Goal: Information Seeking & Learning: Learn about a topic

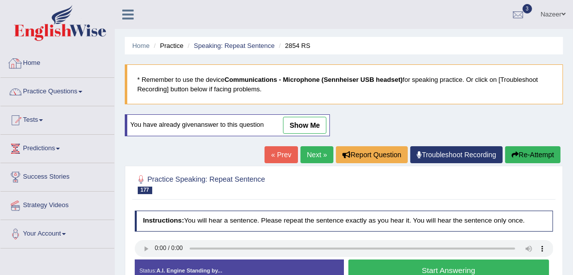
click at [29, 59] on link "Home" at bounding box center [57, 61] width 114 height 25
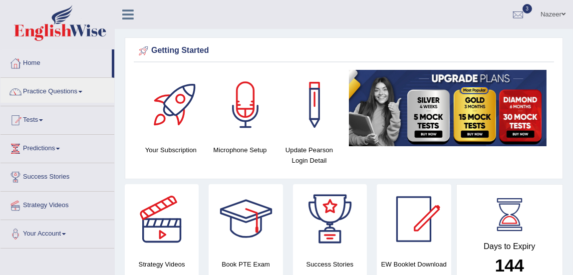
click at [37, 84] on link "Practice Questions" at bounding box center [57, 90] width 114 height 25
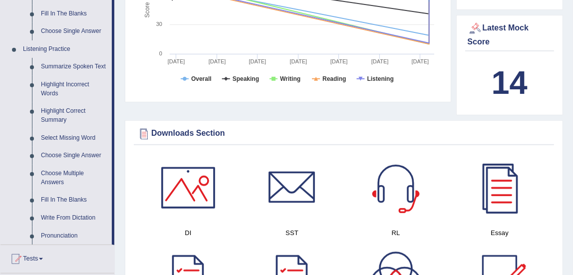
scroll to position [395, 0]
click at [62, 113] on link "Highlight Correct Summary" at bounding box center [73, 115] width 75 height 26
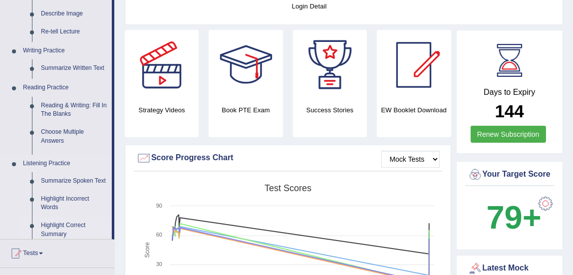
scroll to position [108, 0]
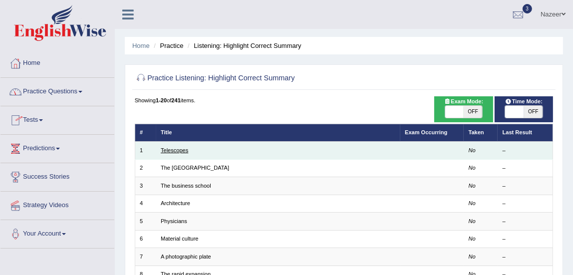
click at [180, 148] on link "Telescopes" at bounding box center [174, 150] width 27 height 6
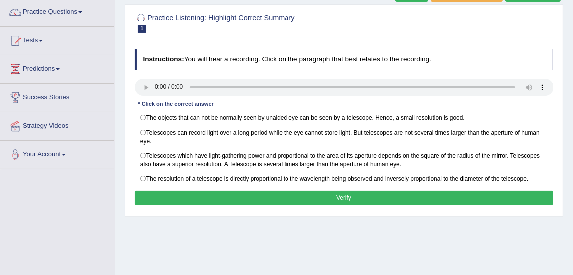
scroll to position [81, 0]
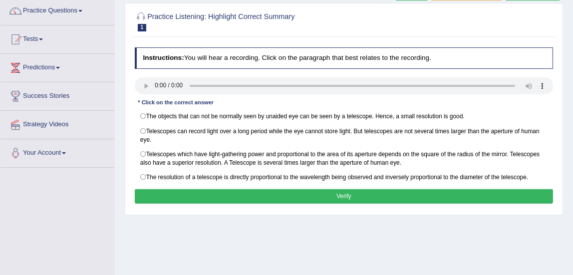
click at [323, 193] on button "Verify" at bounding box center [344, 196] width 419 height 14
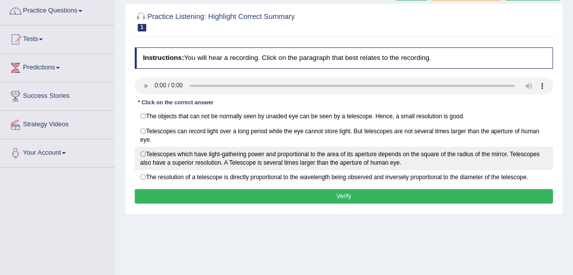
click at [143, 151] on label "Telescopes which have light-gathering power and proportional to the area of its…" at bounding box center [344, 158] width 419 height 23
radio input "true"
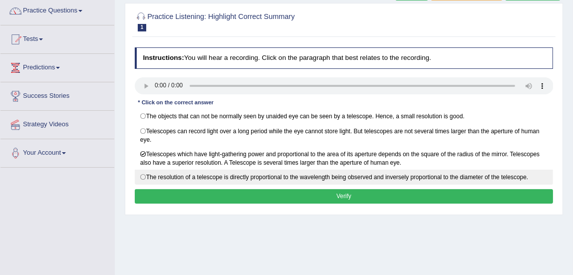
click at [145, 176] on label "The resolution of a telescope is directly proportional to the wavelength being …" at bounding box center [344, 177] width 419 height 15
radio input "true"
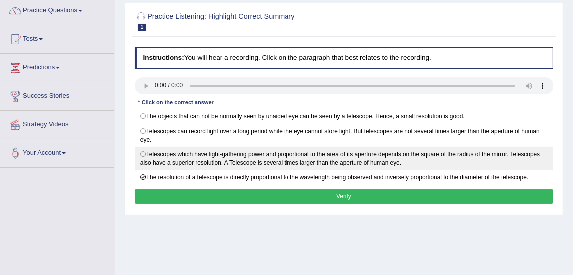
click at [145, 153] on label "Telescopes which have light-gathering power and proportional to the area of its…" at bounding box center [344, 158] width 419 height 23
radio input "true"
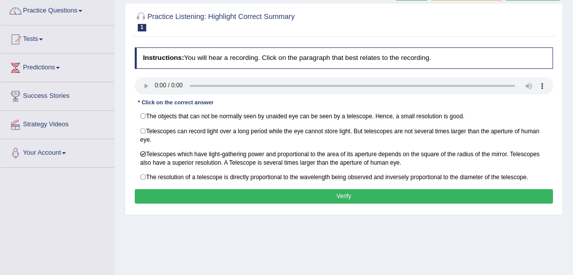
click at [175, 196] on button "Verify" at bounding box center [344, 196] width 419 height 14
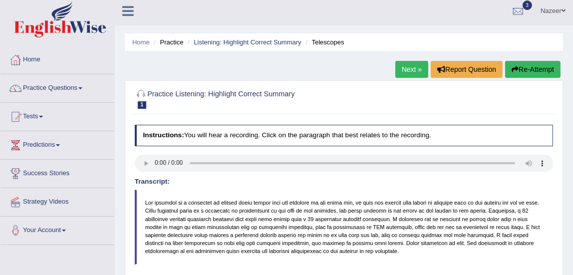
scroll to position [1, 0]
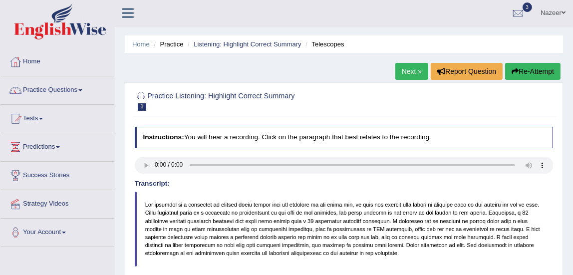
click at [406, 75] on link "Next »" at bounding box center [412, 71] width 33 height 17
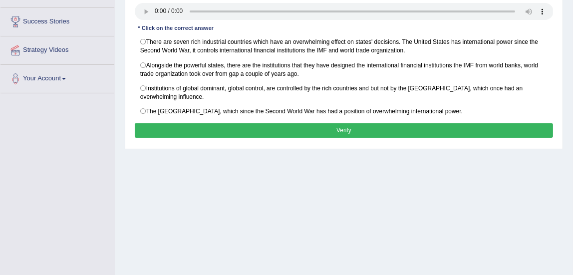
scroll to position [157, 0]
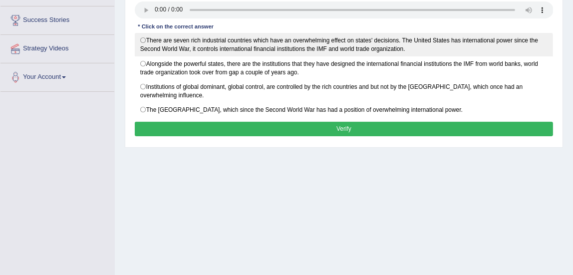
click at [145, 40] on label "There are seven rich industrial countries which have an overwhelming effect on …" at bounding box center [344, 44] width 419 height 23
radio input "true"
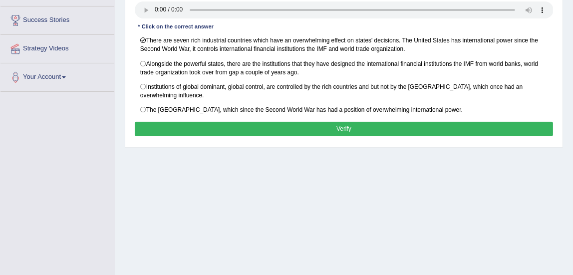
click at [203, 125] on button "Verify" at bounding box center [344, 129] width 419 height 14
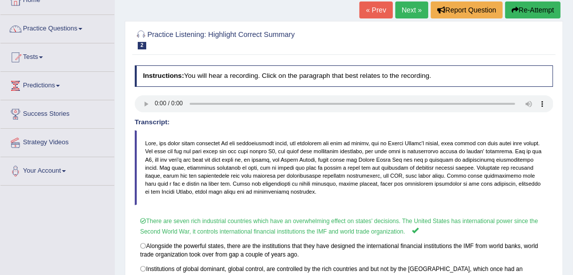
scroll to position [32, 0]
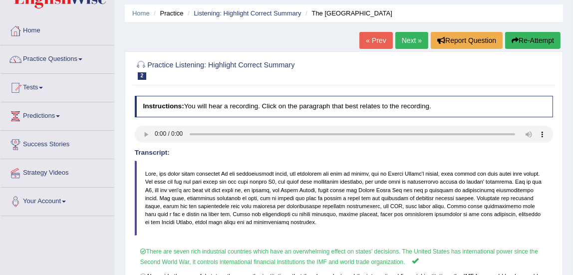
click at [405, 45] on link "Next »" at bounding box center [412, 40] width 33 height 17
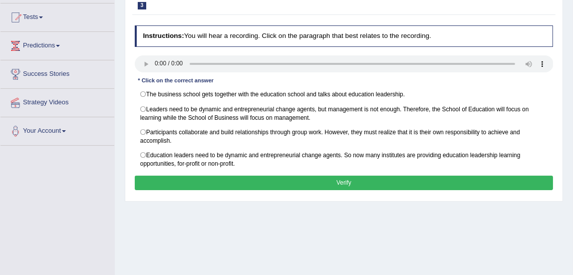
scroll to position [126, 0]
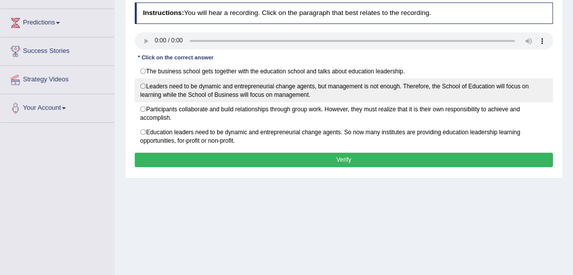
click at [144, 84] on label "Leaders need to be dynamic and entrepreneurial change agents, but management is…" at bounding box center [344, 89] width 419 height 23
radio input "true"
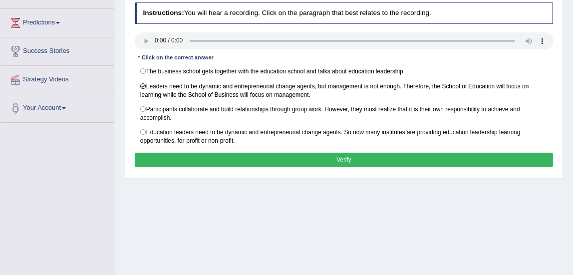
click at [279, 158] on button "Verify" at bounding box center [344, 160] width 419 height 14
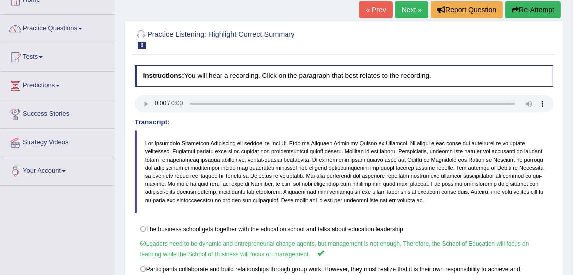
scroll to position [60, 0]
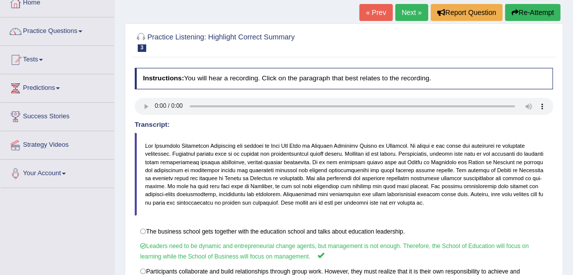
click at [404, 18] on link "Next »" at bounding box center [412, 12] width 33 height 17
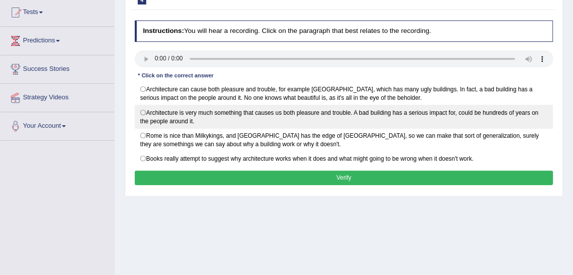
click at [144, 109] on label "Architecture is very much something that causes us both pleasure and trouble. A…" at bounding box center [344, 116] width 419 height 23
radio input "true"
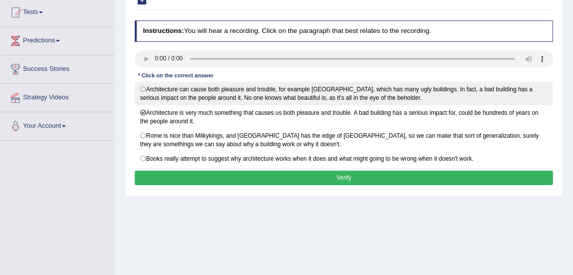
click at [142, 89] on label "Architecture can cause both pleasure and trouble, for example London, which has…" at bounding box center [344, 93] width 419 height 23
radio input "true"
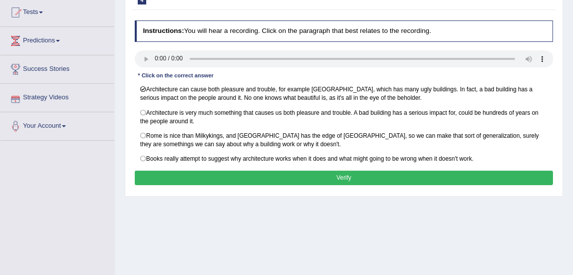
click at [201, 175] on button "Verify" at bounding box center [344, 178] width 419 height 14
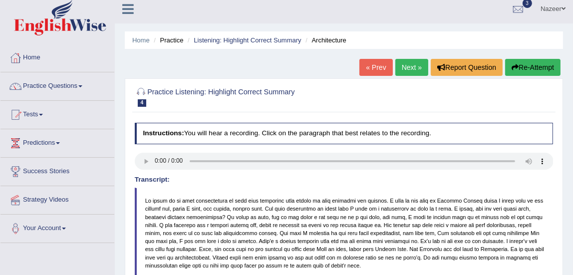
scroll to position [2, 0]
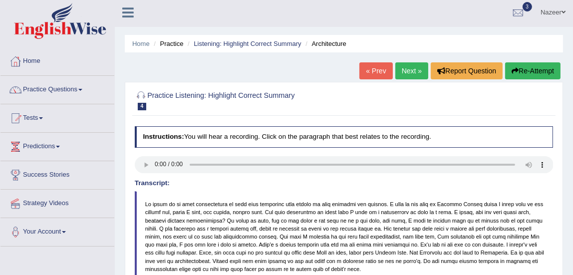
click at [408, 68] on link "Next »" at bounding box center [412, 70] width 33 height 17
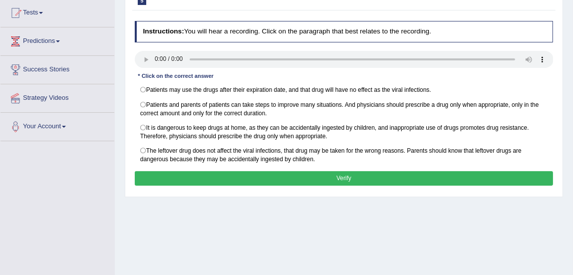
scroll to position [110, 0]
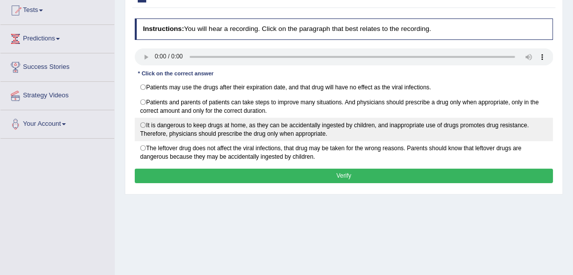
click at [142, 122] on label "It is dangerous to keep drugs at home, as they can be accidentally ingested by …" at bounding box center [344, 129] width 419 height 23
radio input "true"
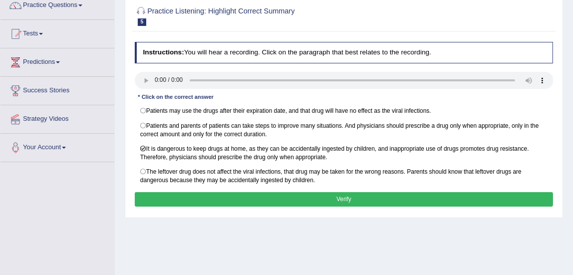
scroll to position [89, 0]
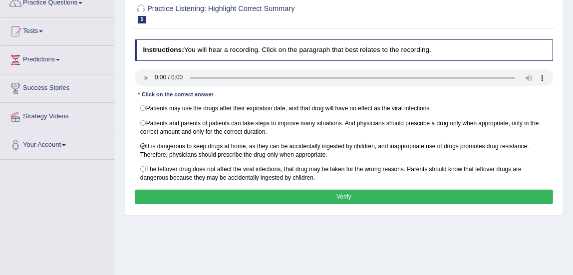
click at [219, 190] on button "Verify" at bounding box center [344, 197] width 419 height 14
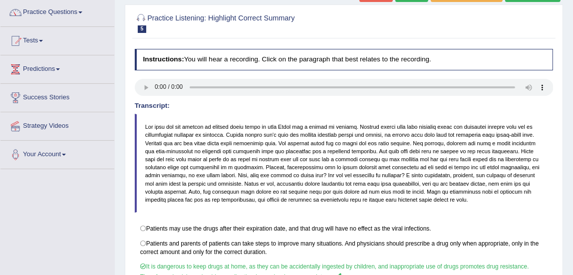
scroll to position [0, 0]
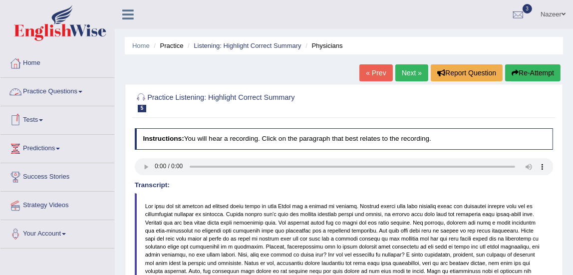
click at [59, 90] on link "Practice Questions" at bounding box center [57, 90] width 114 height 25
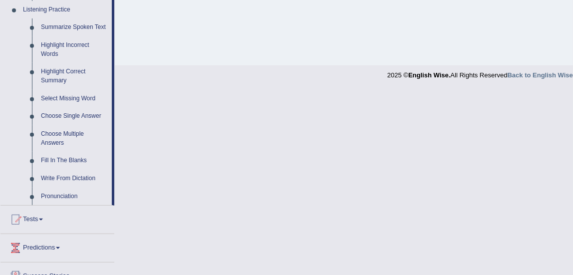
scroll to position [436, 0]
click at [67, 114] on link "Choose Single Answer" at bounding box center [73, 115] width 75 height 18
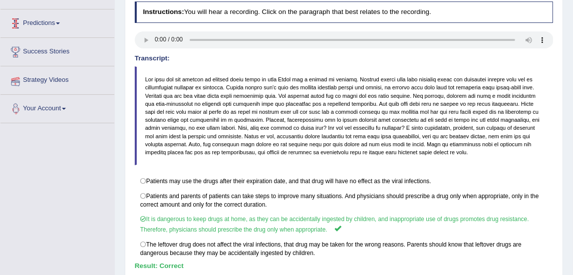
scroll to position [175, 0]
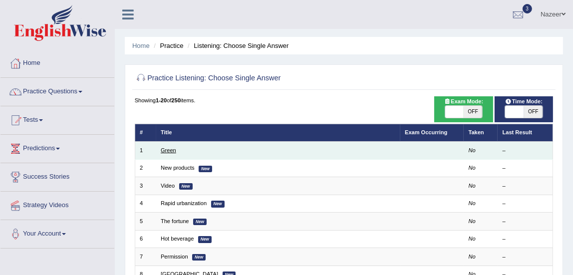
click at [169, 150] on link "Green" at bounding box center [168, 150] width 15 height 6
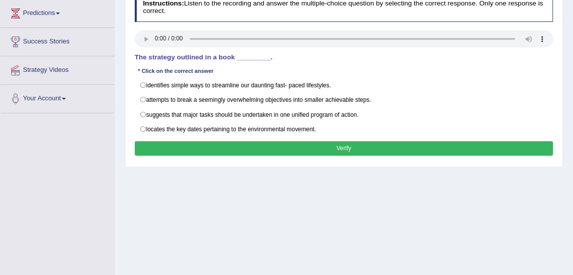
scroll to position [101, 0]
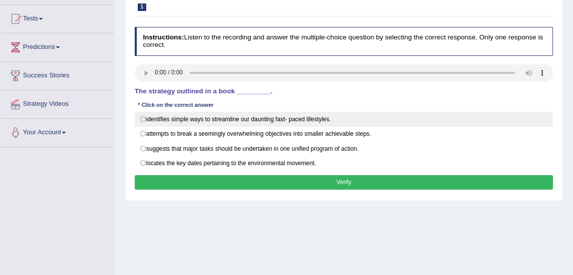
click at [145, 116] on label "identifies simple ways to streamline our daunting fast- paced lifestyles." at bounding box center [344, 119] width 419 height 15
radio input "true"
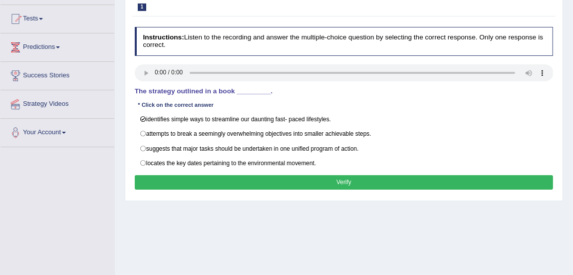
click at [199, 180] on button "Verify" at bounding box center [344, 182] width 419 height 14
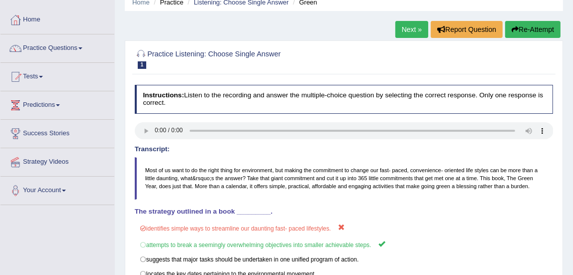
scroll to position [42, 0]
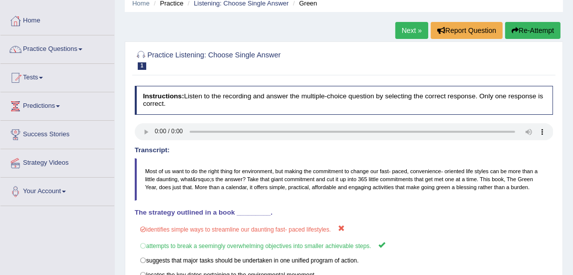
click at [411, 26] on link "Next »" at bounding box center [412, 30] width 33 height 17
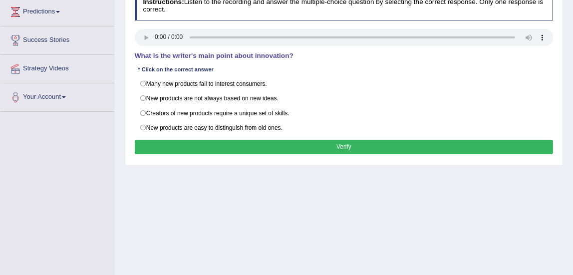
scroll to position [146, 0]
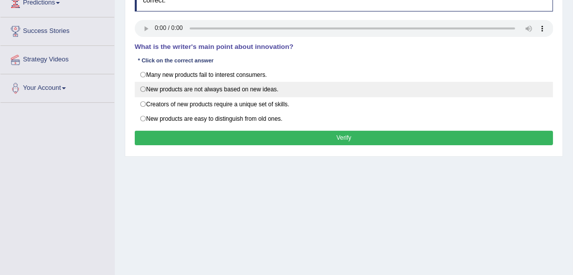
click at [147, 87] on label "New products are not always based on new ideas." at bounding box center [344, 89] width 419 height 15
radio input "true"
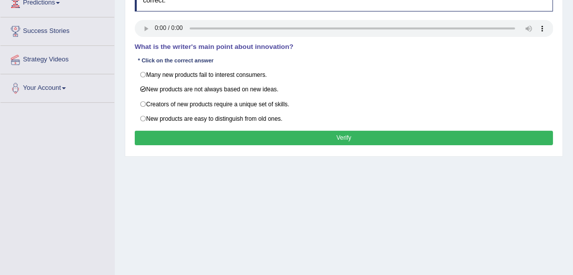
click at [203, 134] on button "Verify" at bounding box center [344, 138] width 419 height 14
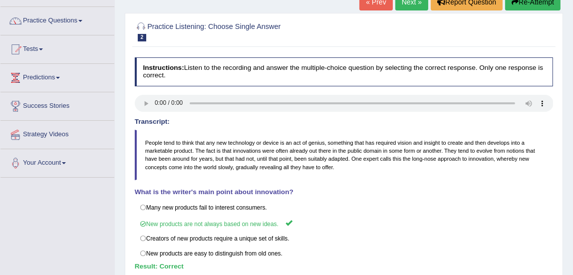
scroll to position [58, 0]
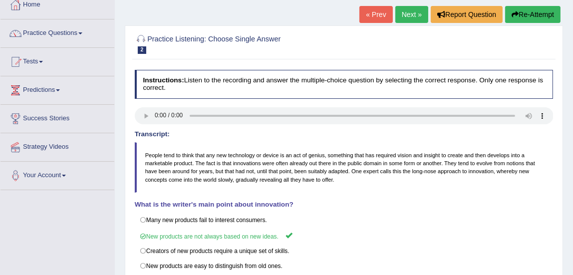
click at [411, 15] on link "Next »" at bounding box center [412, 14] width 33 height 17
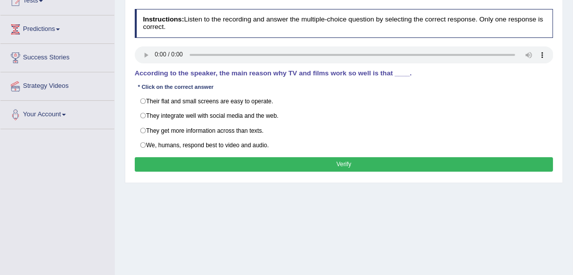
scroll to position [123, 0]
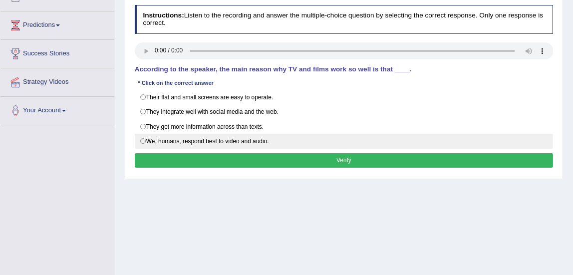
click at [142, 138] on label "We, humans, respond best to video and audio." at bounding box center [344, 141] width 419 height 15
radio input "true"
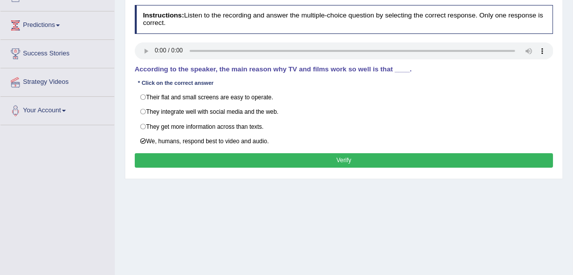
click at [184, 161] on button "Verify" at bounding box center [344, 160] width 419 height 14
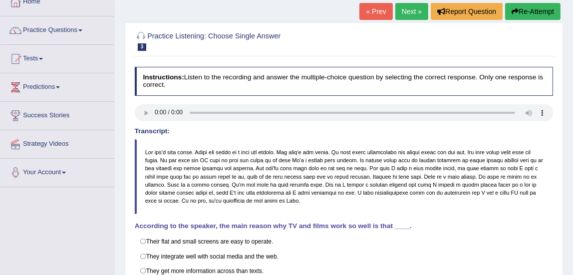
scroll to position [60, 0]
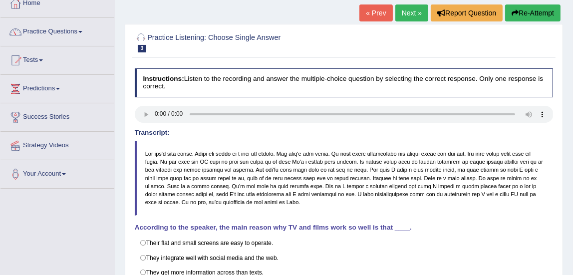
click at [406, 13] on link "Next »" at bounding box center [412, 12] width 33 height 17
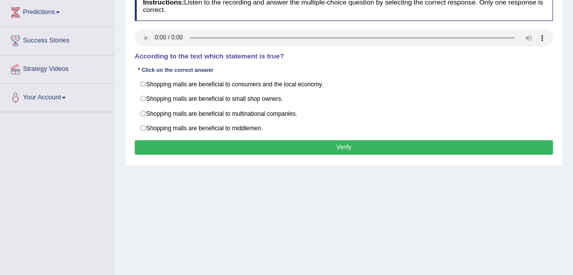
scroll to position [143, 0]
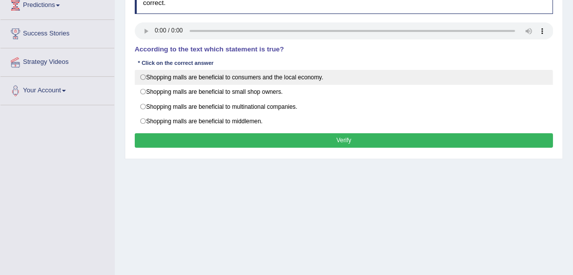
click at [157, 72] on label "Shopping malls are beneficial to consumers and the local economy." at bounding box center [344, 77] width 419 height 15
radio input "true"
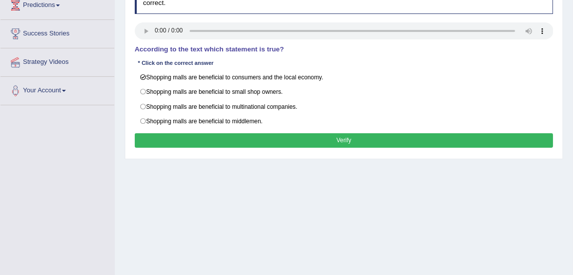
click at [199, 136] on button "Verify" at bounding box center [344, 140] width 419 height 14
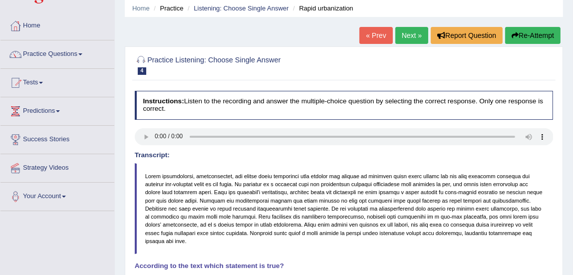
scroll to position [29, 0]
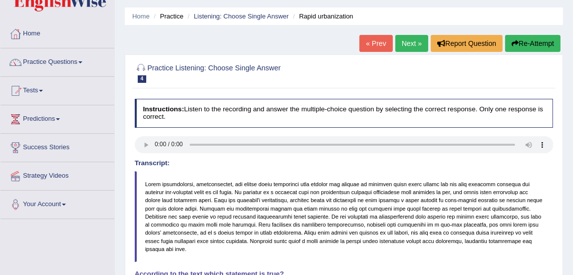
click at [411, 42] on link "Next »" at bounding box center [412, 43] width 33 height 17
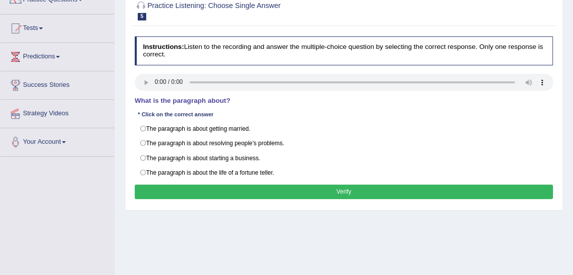
scroll to position [107, 0]
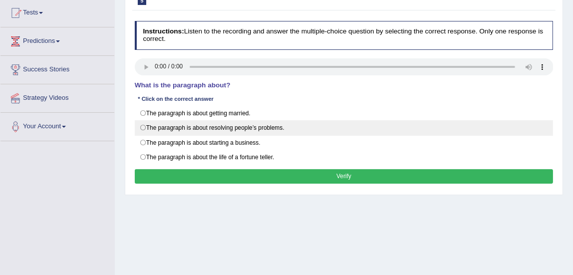
click at [144, 126] on label "The paragraph is about resolving people’s problems." at bounding box center [344, 127] width 419 height 15
radio input "true"
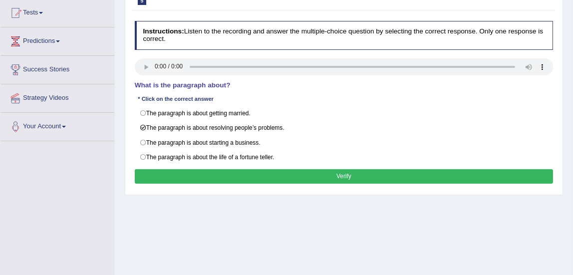
click at [195, 179] on button "Verify" at bounding box center [344, 176] width 419 height 14
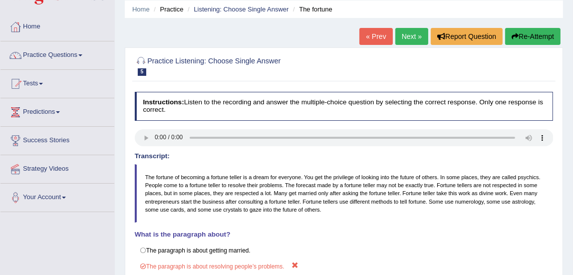
scroll to position [23, 0]
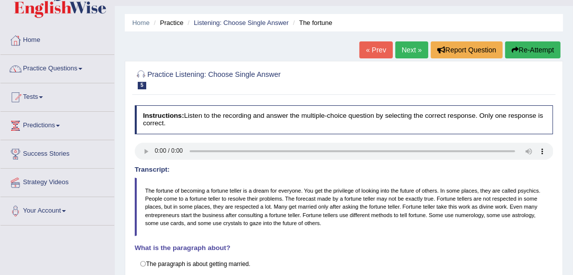
click at [54, 71] on link "Practice Questions" at bounding box center [57, 67] width 114 height 25
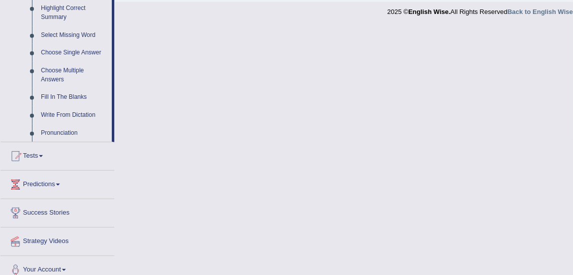
scroll to position [496, 0]
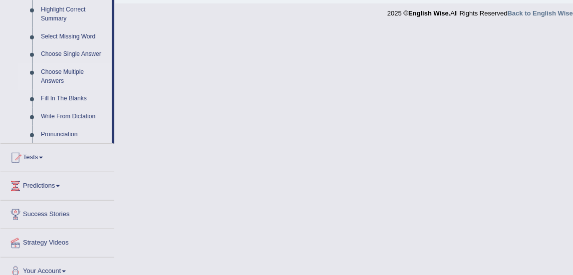
click at [65, 70] on link "Choose Multiple Answers" at bounding box center [73, 76] width 75 height 26
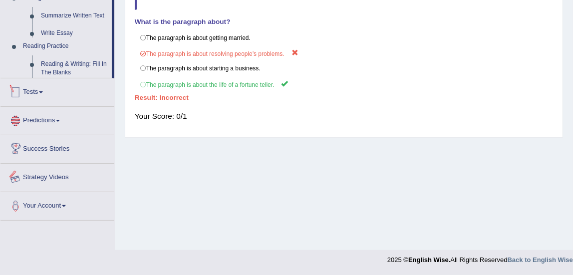
scroll to position [471, 0]
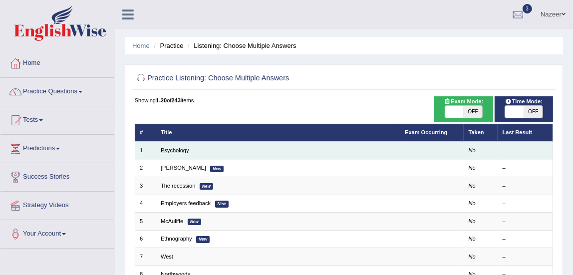
click at [175, 148] on link "Psychology" at bounding box center [175, 150] width 28 height 6
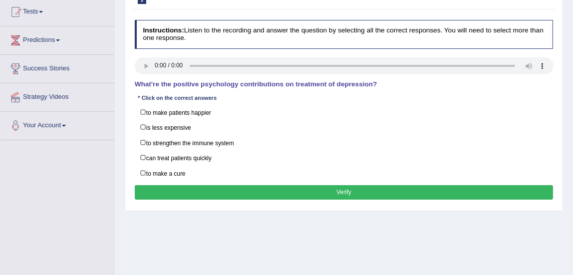
scroll to position [112, 0]
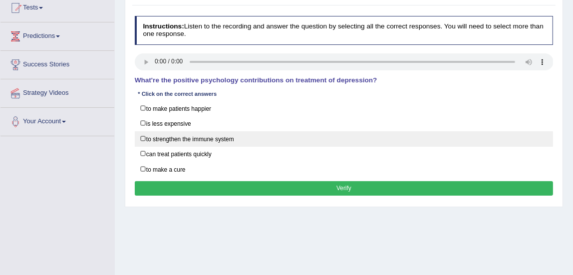
click at [145, 139] on label "to strengthen the immune system" at bounding box center [344, 138] width 419 height 15
checkbox input "true"
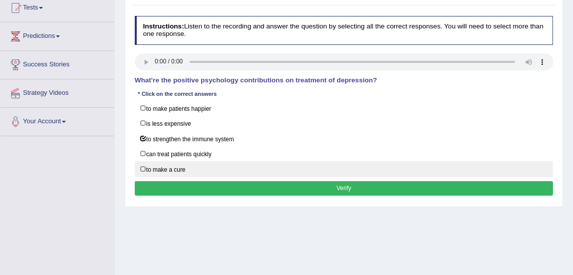
click at [143, 170] on label "to make a cure" at bounding box center [344, 168] width 419 height 15
checkbox input "true"
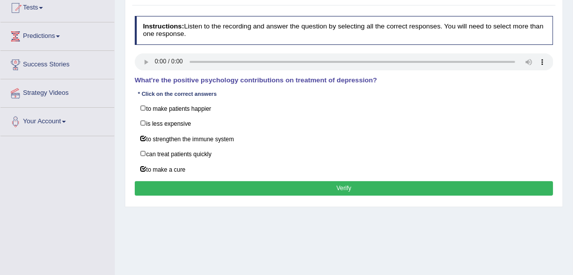
click at [185, 190] on button "Verify" at bounding box center [344, 188] width 419 height 14
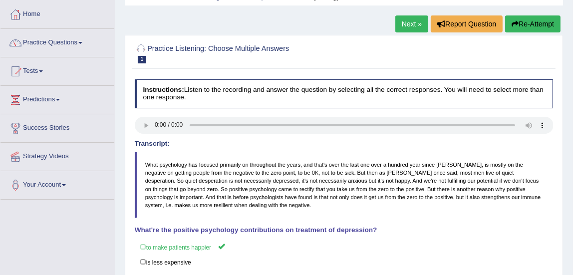
scroll to position [47, 0]
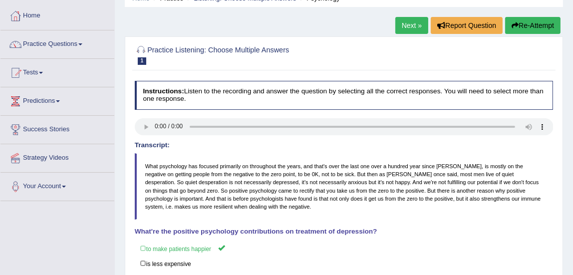
click at [418, 25] on link "Next »" at bounding box center [412, 25] width 33 height 17
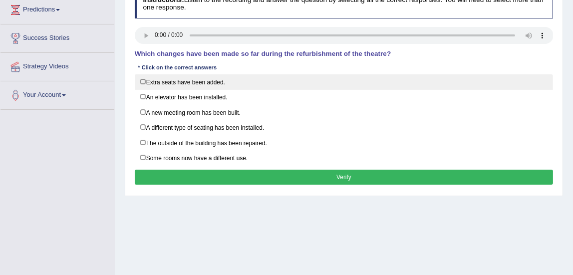
click at [143, 81] on label "Extra seats have been added." at bounding box center [344, 81] width 419 height 15
checkbox input "true"
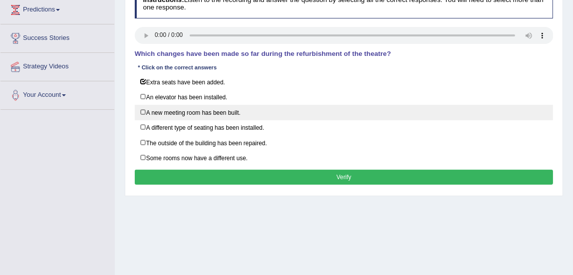
click at [144, 111] on label "A new meeting room has been built." at bounding box center [344, 112] width 419 height 15
checkbox input "true"
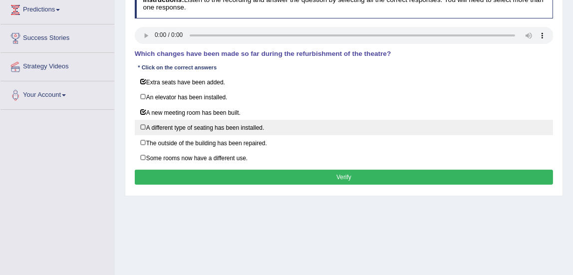
click at [143, 126] on label "A different type of seating has been installed." at bounding box center [344, 127] width 419 height 15
checkbox input "true"
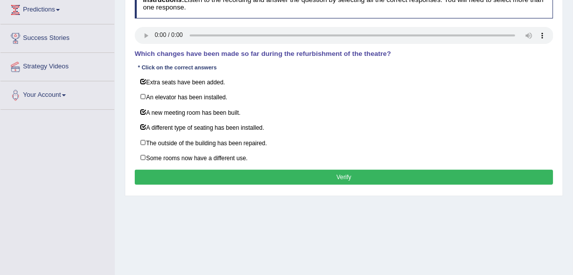
click at [197, 180] on button "Verify" at bounding box center [344, 177] width 419 height 14
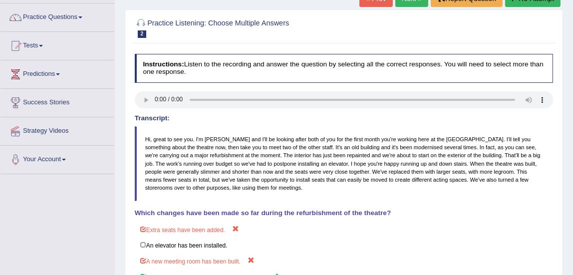
scroll to position [34, 0]
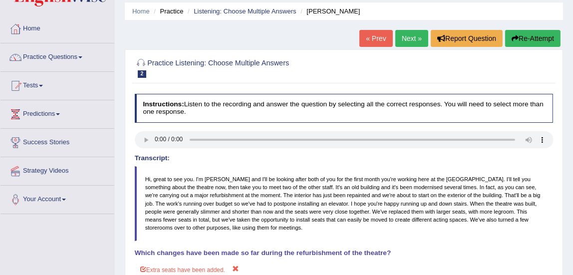
click at [400, 39] on link "Next »" at bounding box center [412, 38] width 33 height 17
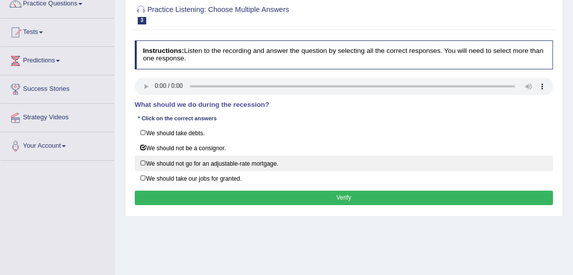
click at [141, 164] on label "We should not go for an adjustable-rate mortgage." at bounding box center [344, 163] width 419 height 15
checkbox input "true"
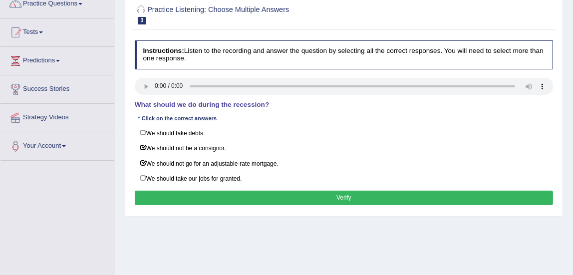
click at [216, 195] on button "Verify" at bounding box center [344, 198] width 419 height 14
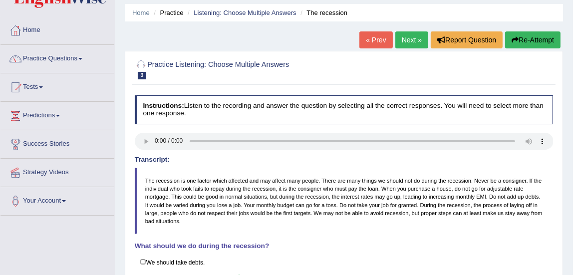
scroll to position [20, 0]
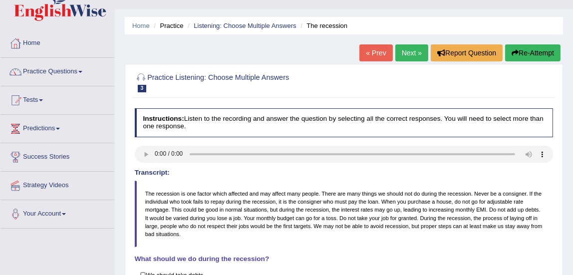
click at [413, 54] on link "Next »" at bounding box center [412, 52] width 33 height 17
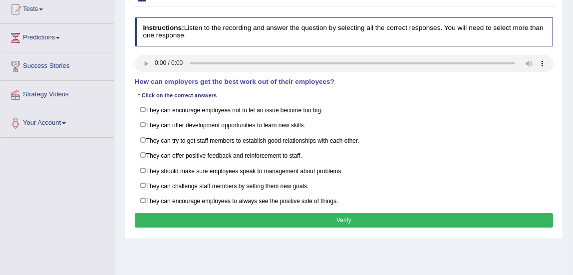
scroll to position [114, 0]
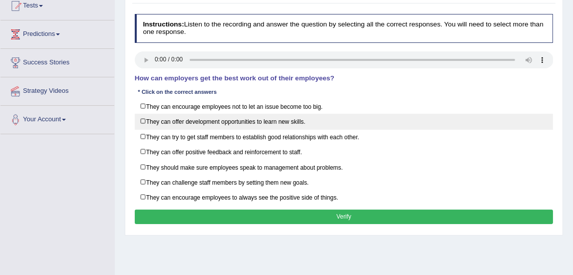
click at [142, 119] on label "They can offer development opportunities to learn new skills." at bounding box center [344, 121] width 419 height 15
checkbox input "true"
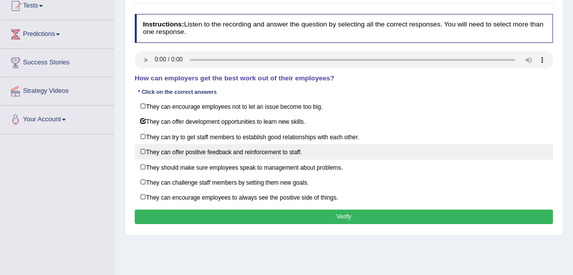
click at [142, 150] on label "They can offer positive feedback and reinforcement to staff." at bounding box center [344, 151] width 419 height 15
checkbox input "true"
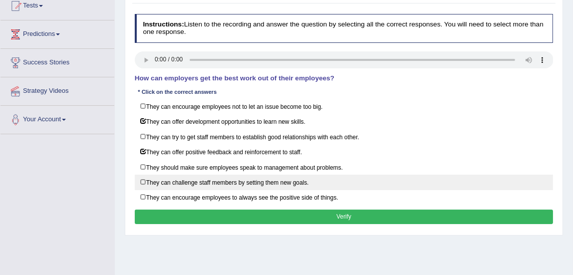
click at [143, 180] on label "They can challenge staff members by setting them new goals." at bounding box center [344, 182] width 419 height 15
checkbox input "true"
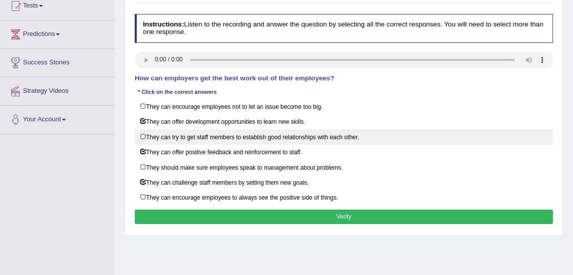
click at [144, 136] on label "They can try to get staff members to establish good relationships with each oth…" at bounding box center [344, 136] width 419 height 15
checkbox input "true"
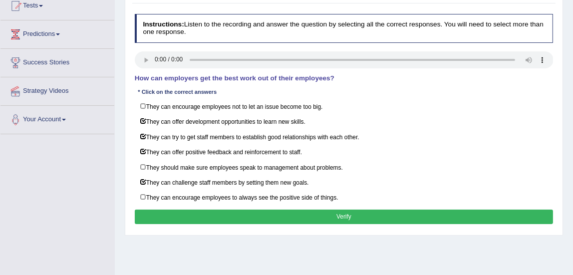
click at [213, 213] on button "Verify" at bounding box center [344, 217] width 419 height 14
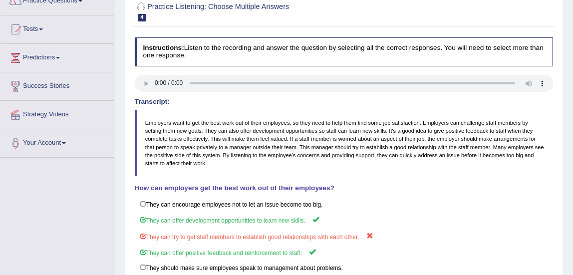
scroll to position [64, 0]
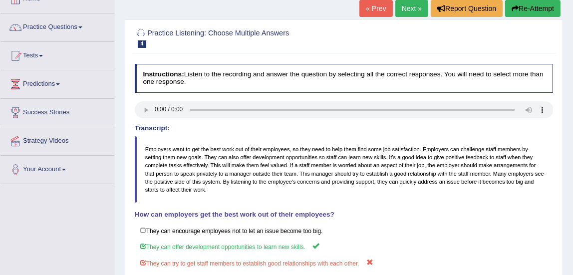
click at [401, 15] on link "Next »" at bounding box center [412, 8] width 33 height 17
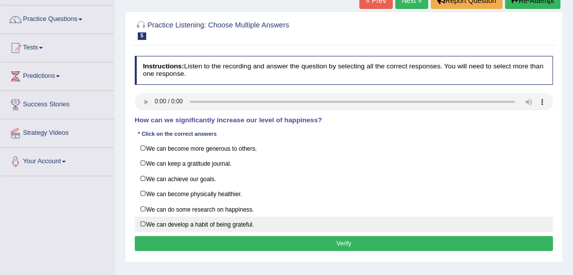
click at [145, 222] on label "We can develop a habit of being grateful." at bounding box center [344, 224] width 419 height 15
checkbox input "true"
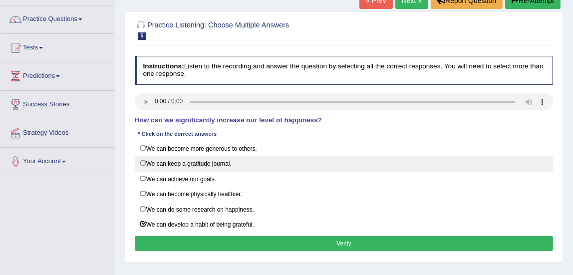
click at [143, 162] on label "We can keep a gratitude journal." at bounding box center [344, 163] width 419 height 15
checkbox input "true"
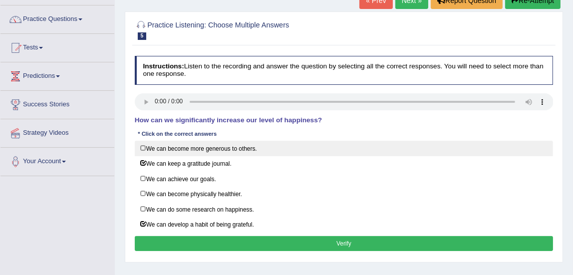
click at [144, 149] on label "We can become more generous to others." at bounding box center [344, 148] width 419 height 15
checkbox input "true"
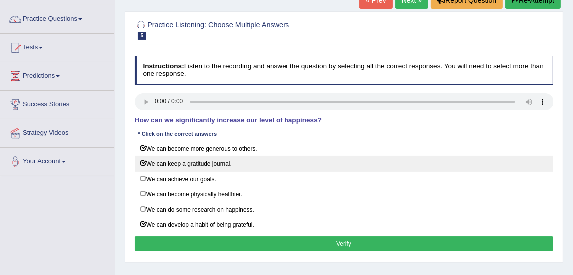
click at [143, 163] on label "We can keep a gratitude journal." at bounding box center [344, 163] width 419 height 15
checkbox input "false"
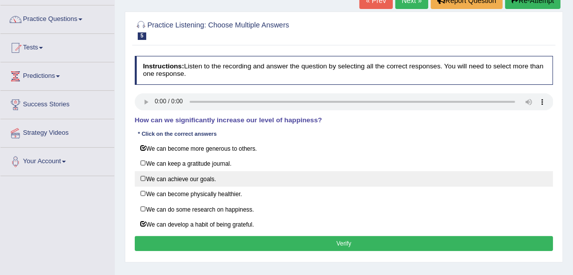
click at [143, 178] on label "We can achieve our goals." at bounding box center [344, 178] width 419 height 15
checkbox input "true"
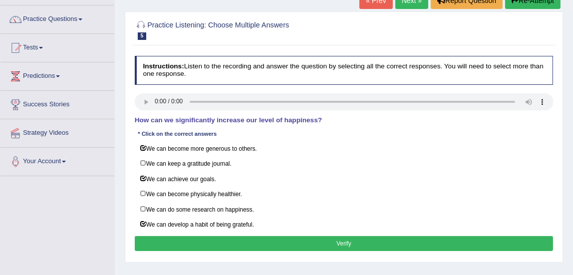
click at [262, 242] on button "Verify" at bounding box center [344, 243] width 419 height 14
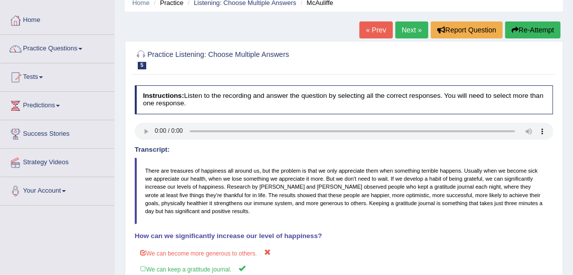
scroll to position [38, 0]
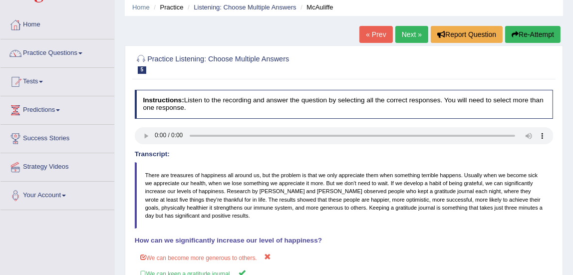
click at [407, 30] on link "Next »" at bounding box center [412, 34] width 33 height 17
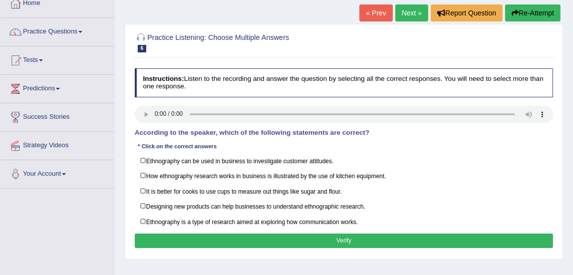
scroll to position [104, 0]
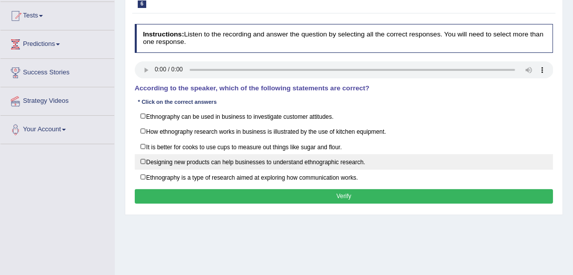
click at [141, 159] on label "Designing new products can help businesses to understand ethnographic research." at bounding box center [344, 161] width 419 height 15
checkbox input "true"
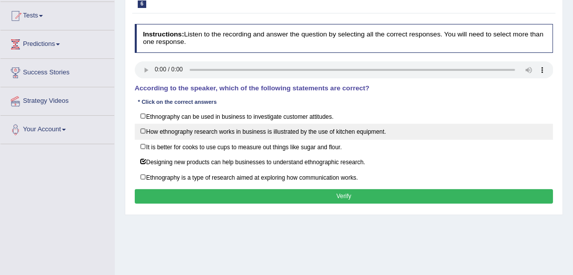
click at [143, 130] on label "How ethnography research works in business is illustrated by the use of kitchen…" at bounding box center [344, 131] width 419 height 15
checkbox input "true"
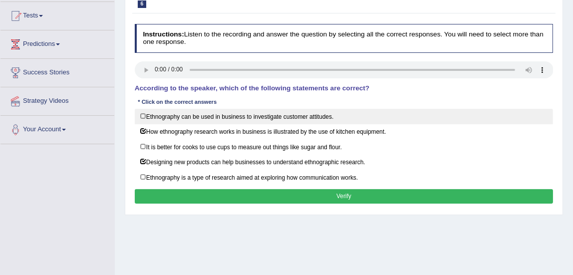
click at [142, 116] on label "Ethnography can be used in business to investigate customer attitudes." at bounding box center [344, 116] width 419 height 15
checkbox input "true"
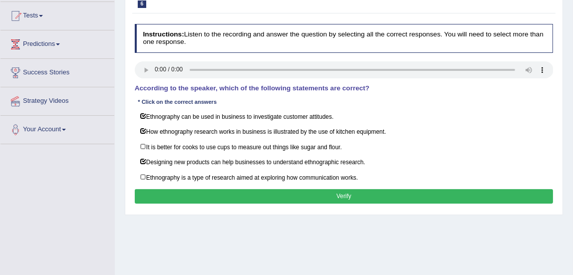
click at [180, 193] on button "Verify" at bounding box center [344, 196] width 419 height 14
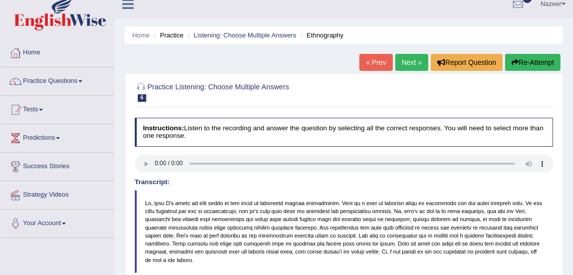
scroll to position [10, 0]
click at [409, 62] on link "Next »" at bounding box center [412, 62] width 33 height 17
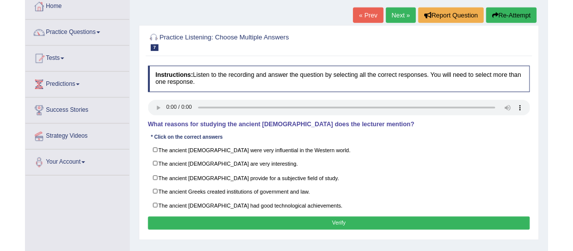
scroll to position [58, 0]
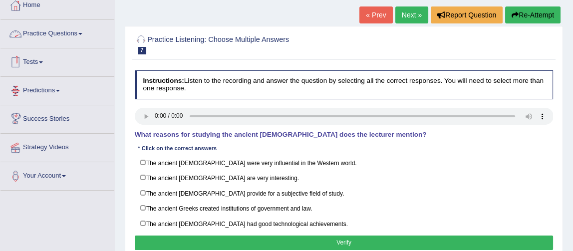
click at [48, 37] on link "Practice Questions" at bounding box center [57, 32] width 114 height 25
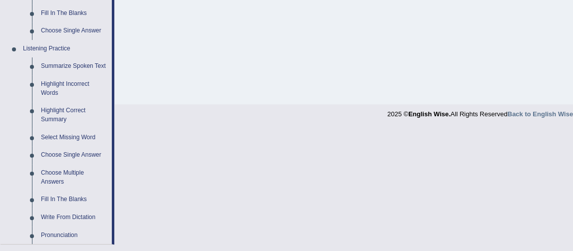
scroll to position [398, 0]
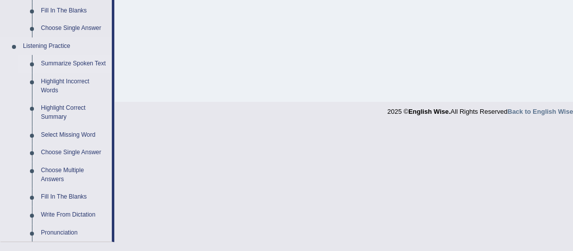
click at [60, 63] on link "Summarize Spoken Text" at bounding box center [73, 64] width 75 height 18
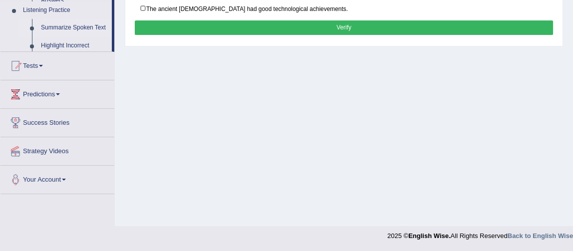
scroll to position [219, 0]
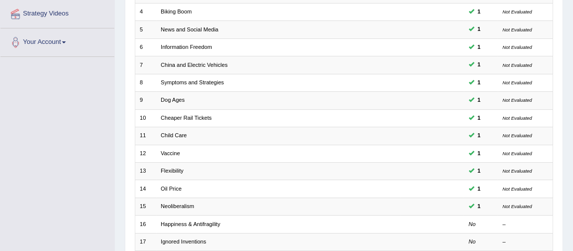
scroll to position [196, 0]
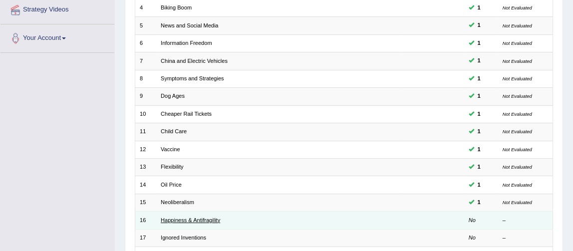
click at [180, 217] on link "Happiness & Antifragility" at bounding box center [190, 220] width 59 height 6
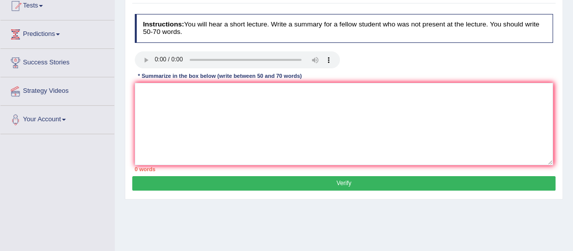
scroll to position [125, 0]
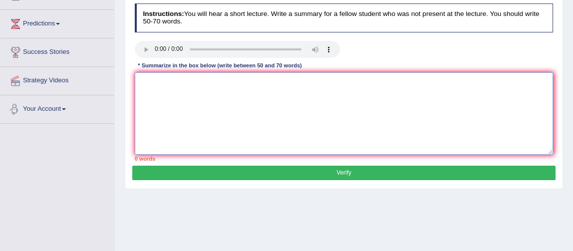
click at [251, 98] on textarea at bounding box center [344, 113] width 419 height 82
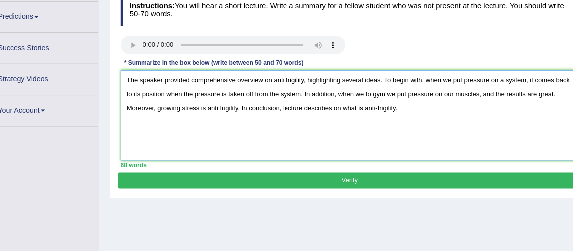
click at [285, 79] on textarea "The speaker provided comprehensive overview on anti frigility, highlighting sev…" at bounding box center [344, 113] width 419 height 82
click at [223, 105] on textarea "The speaker provided comprehensive overview on anti-frigility, highlighting sev…" at bounding box center [344, 113] width 419 height 82
click at [395, 105] on textarea "The speaker provided comprehensive overview on anti-frigility, highlighting sev…" at bounding box center [344, 113] width 419 height 82
drag, startPoint x: 303, startPoint y: 98, endPoint x: 367, endPoint y: 42, distance: 85.7
click at [367, 42] on div "Instructions: You will hear a short lecture. Write a summary for a fellow stude…" at bounding box center [343, 83] width 423 height 166
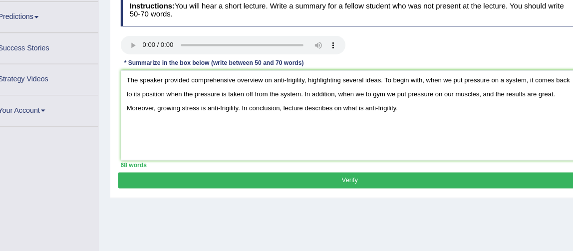
click at [367, 42] on div at bounding box center [344, 50] width 428 height 19
click at [289, 79] on textarea "The speaker provided comprehensive overview on anti-frigility, highlighting sev…" at bounding box center [344, 113] width 419 height 82
click at [229, 106] on textarea "The speaker provided comprehensive overview on anti-fragility, highlighting sev…" at bounding box center [344, 113] width 419 height 82
click at [376, 104] on textarea "The speaker provided comprehensive overview on anti-fragility, highlighting sev…" at bounding box center [344, 113] width 419 height 82
click at [154, 94] on textarea "The speaker provided comprehensive overview on anti-fragility, highlighting sev…" at bounding box center [344, 113] width 419 height 82
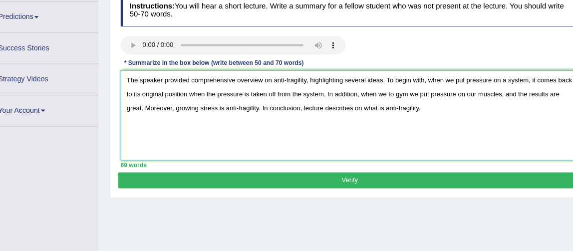
click at [508, 81] on textarea "The speaker provided comprehensive overview on anti-fragility, highlighting sev…" at bounding box center [344, 113] width 419 height 82
click at [334, 126] on textarea "The speaker provided comprehensive overview on anti-fragility, highlighting sev…" at bounding box center [344, 113] width 419 height 82
click at [319, 95] on textarea "The speaker provided comprehensive overview on anti-fragility, highlighting sev…" at bounding box center [344, 113] width 419 height 82
click at [506, 81] on textarea "The speaker provided comprehensive overview on anti-fragility, highlighting sev…" at bounding box center [344, 113] width 419 height 82
type textarea "The speaker provided comprehensive overview on anti-fragility, highlighting sev…"
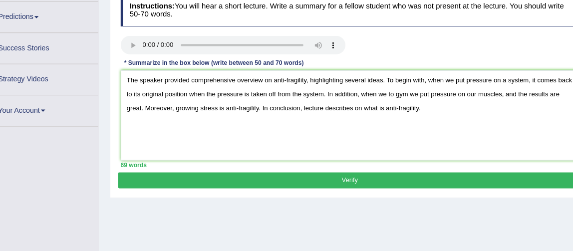
click at [189, 175] on button "Verify" at bounding box center [343, 173] width 423 height 14
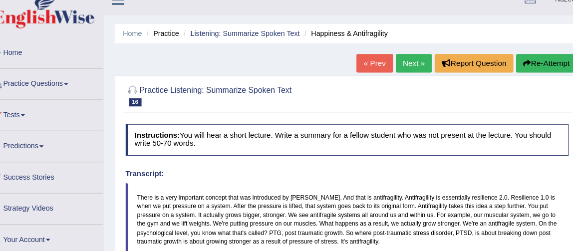
scroll to position [0, 0]
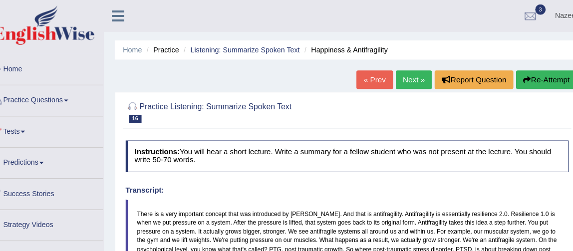
click at [394, 73] on link "Next »" at bounding box center [398, 72] width 33 height 17
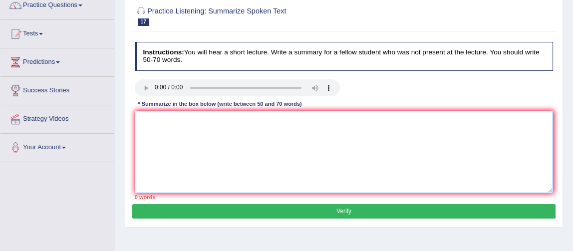
click at [180, 123] on textarea at bounding box center [344, 152] width 419 height 82
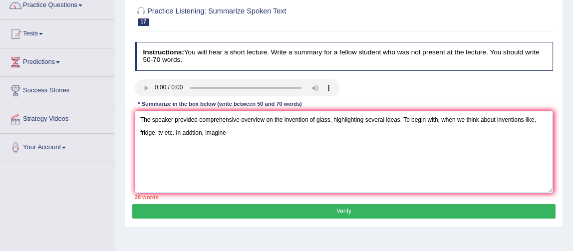
click at [173, 132] on textarea "The speaker provided comprehensive overview on the invention of glass, highligh…" at bounding box center [344, 152] width 419 height 82
click at [252, 130] on textarea "The speaker provided comprehensive overview on the invention of glass, highligh…" at bounding box center [344, 152] width 419 height 82
click at [163, 130] on textarea "The speaker provided comprehensive overview on the invention of glass, highligh…" at bounding box center [344, 152] width 419 height 82
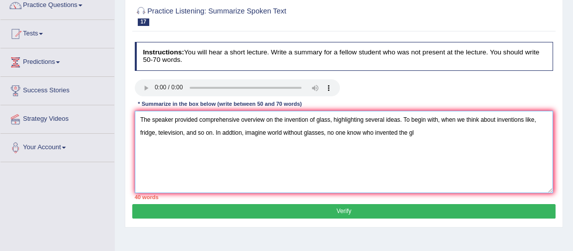
click at [428, 130] on textarea "The speaker provided comprehensive overview on the invention of glass, highligh…" at bounding box center [344, 152] width 419 height 82
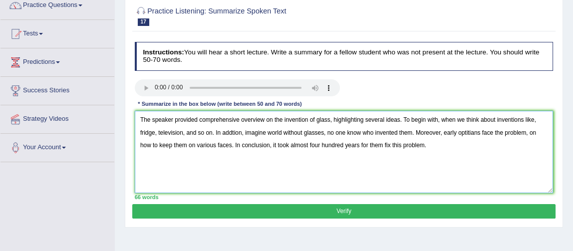
click at [243, 134] on textarea "The speaker provided comprehensive overview on the invention of glass, highligh…" at bounding box center [344, 152] width 419 height 82
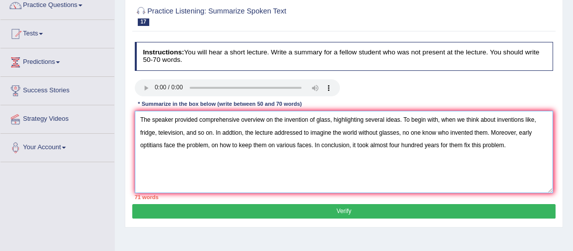
click at [436, 131] on textarea "The speaker provided comprehensive overview on the invention of glass, highligh…" at bounding box center [344, 152] width 419 height 82
click at [173, 144] on textarea "The speaker provided comprehensive overview on the invention of glass, highligh…" at bounding box center [344, 152] width 419 height 82
click at [392, 144] on textarea "The speaker provided comprehensive overview on the invention of glass, highligh…" at bounding box center [344, 152] width 419 height 82
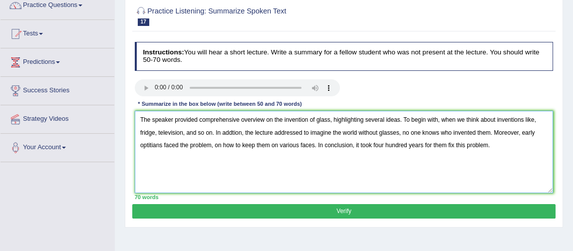
click at [491, 144] on textarea "The speaker provided comprehensive overview on the invention of glass, highligh…" at bounding box center [344, 152] width 419 height 82
click at [186, 130] on textarea "The speaker provided comprehensive overview on the invention of glass, highligh…" at bounding box center [344, 152] width 419 height 82
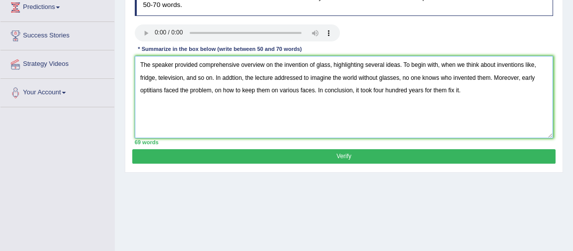
scroll to position [129, 0]
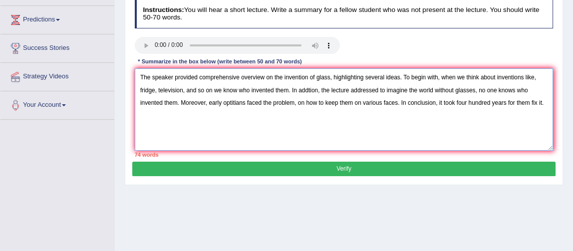
click at [233, 101] on textarea "The speaker provided comprehensive overview on the invention of glass, highligh…" at bounding box center [344, 109] width 419 height 82
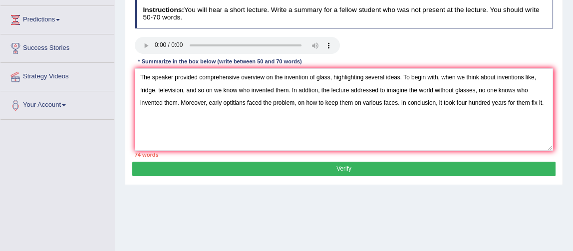
click at [77, 181] on div "Toggle navigation Home Practice Questions Speaking Practice Read Aloud Repeat S…" at bounding box center [286, 130] width 573 height 519
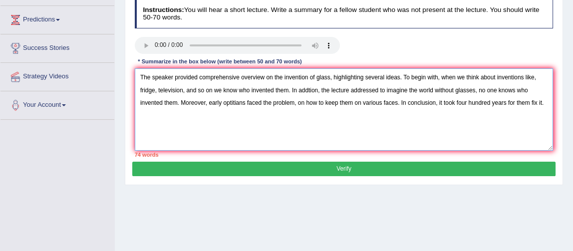
click at [234, 99] on textarea "The speaker provided comprehensive overview on the invention of glass, highligh…" at bounding box center [344, 109] width 419 height 82
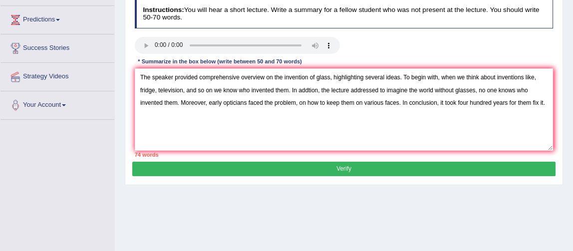
drag, startPoint x: 532, startPoint y: 103, endPoint x: 349, endPoint y: 208, distance: 211.2
click at [349, 208] on div "Home Practice Listening: Summarize Spoken Text Ignored Inventions « Prev Next »…" at bounding box center [344, 121] width 459 height 500
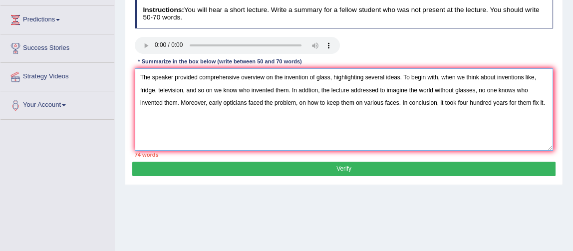
click at [532, 101] on textarea "The speaker provided comprehensive overview on the invention of glass, highligh…" at bounding box center [344, 109] width 419 height 82
click at [524, 76] on textarea "The speaker provided comprehensive overview on the invention of glass, highligh…" at bounding box center [344, 109] width 419 height 82
click at [157, 90] on textarea "The speaker provided comprehensive overview on the invention of glass, highligh…" at bounding box center [344, 109] width 419 height 82
click at [179, 90] on textarea "The speaker provided comprehensive overview on the invention of glass, highligh…" at bounding box center [344, 109] width 419 height 82
drag, startPoint x: 417, startPoint y: 102, endPoint x: 399, endPoint y: 120, distance: 25.4
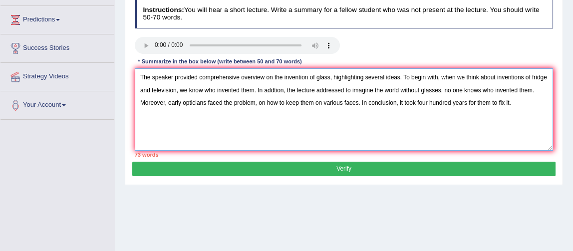
click at [399, 120] on textarea "The speaker provided comprehensive overview on the invention of glass, highligh…" at bounding box center [344, 109] width 419 height 82
click at [418, 102] on textarea "The speaker provided comprehensive overview on the invention of glass, highligh…" at bounding box center [344, 109] width 419 height 82
click at [483, 101] on textarea "The speaker provided comprehensive overview on the invention of glass, highligh…" at bounding box center [344, 109] width 419 height 82
click at [442, 102] on textarea "The speaker provided comprehensive overview on the invention of glass, highligh…" at bounding box center [344, 109] width 419 height 82
drag, startPoint x: 484, startPoint y: 102, endPoint x: 539, endPoint y: 128, distance: 60.8
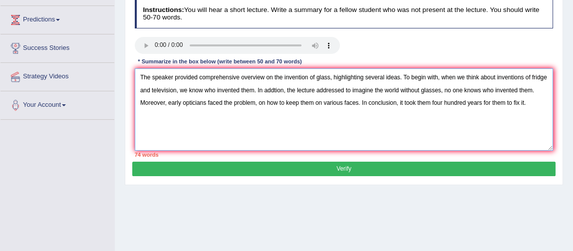
drag, startPoint x: 539, startPoint y: 128, endPoint x: 464, endPoint y: 142, distance: 76.2
drag, startPoint x: 464, startPoint y: 142, endPoint x: 436, endPoint y: 133, distance: 29.5
drag, startPoint x: 436, startPoint y: 133, endPoint x: 379, endPoint y: 127, distance: 57.8
click at [379, 127] on textarea "The speaker provided comprehensive overview on the invention of glass, highligh…" at bounding box center [344, 109] width 419 height 82
click at [482, 101] on textarea "The speaker provided comprehensive overview on the invention of glass, highligh…" at bounding box center [344, 109] width 419 height 82
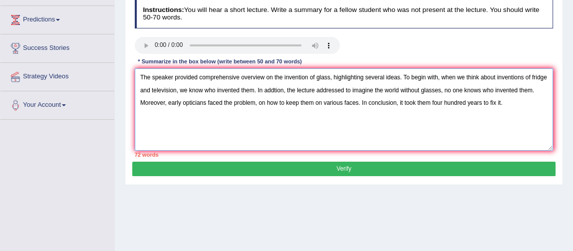
click at [497, 76] on textarea "The speaker provided comprehensive overview on the invention of glass, highligh…" at bounding box center [344, 109] width 419 height 82
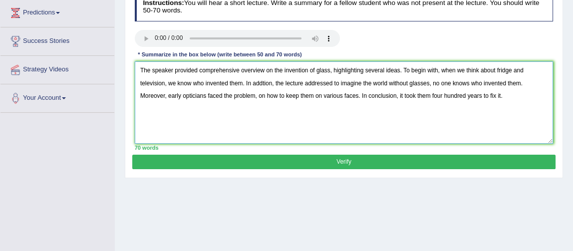
scroll to position [137, 0]
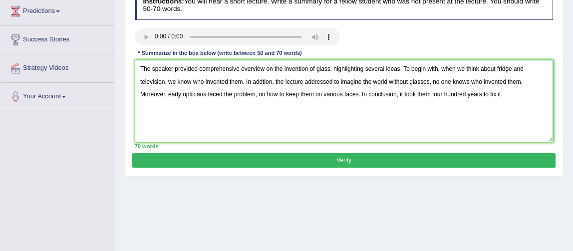
click at [190, 81] on textarea "The speaker provided comprehensive overview on the invention of glass, highligh…" at bounding box center [344, 101] width 419 height 82
click at [507, 79] on textarea "The speaker provided comprehensive overview on the invention of glass, highligh…" at bounding box center [344, 101] width 419 height 82
click at [395, 96] on textarea "The speaker provided comprehensive overview on the invention of glass, highligh…" at bounding box center [344, 101] width 419 height 82
type textarea "The speaker provided comprehensive overview on the invention of glass, highligh…"
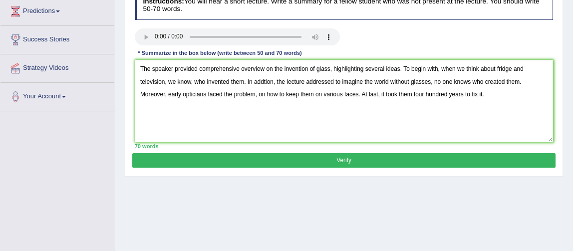
click at [393, 160] on button "Verify" at bounding box center [343, 160] width 423 height 14
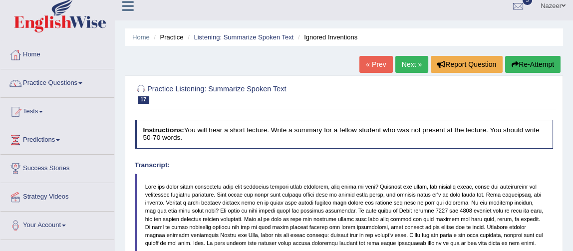
scroll to position [0, 0]
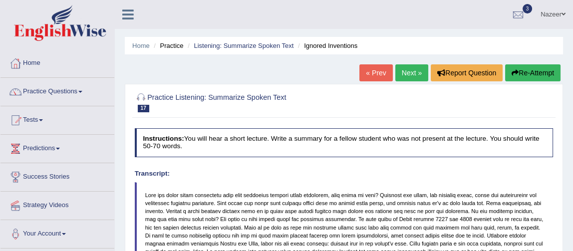
click at [410, 76] on link "Next »" at bounding box center [412, 72] width 33 height 17
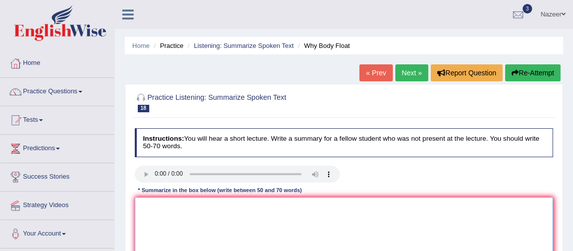
click at [169, 207] on textarea at bounding box center [344, 238] width 419 height 82
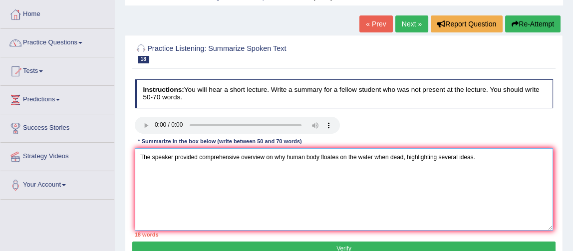
scroll to position [72, 0]
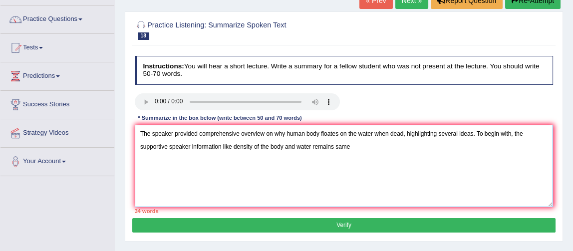
click at [223, 146] on textarea "The speaker provided comprehensive overview on why human body floates on the wa…" at bounding box center [344, 166] width 419 height 82
type textarea "The speaker provided comprehensive overview on why human body floates on the wa…"
click at [386, 149] on textarea "The speaker provided comprehensive overview on why human body floates on the wa…" at bounding box center [344, 166] width 419 height 82
